Goal: Complete application form: Complete application form

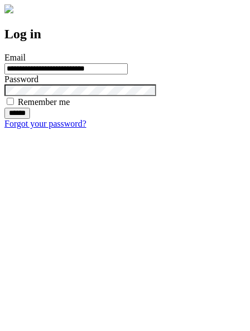
type input "**********"
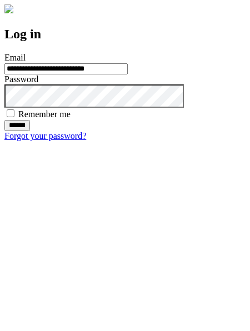
click at [30, 131] on input "******" at bounding box center [17, 125] width 26 height 11
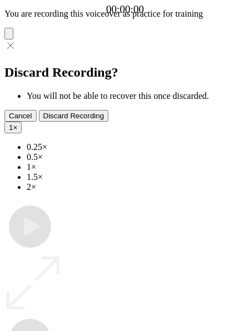
type input "**********"
